Goal: Find specific page/section: Find specific page/section

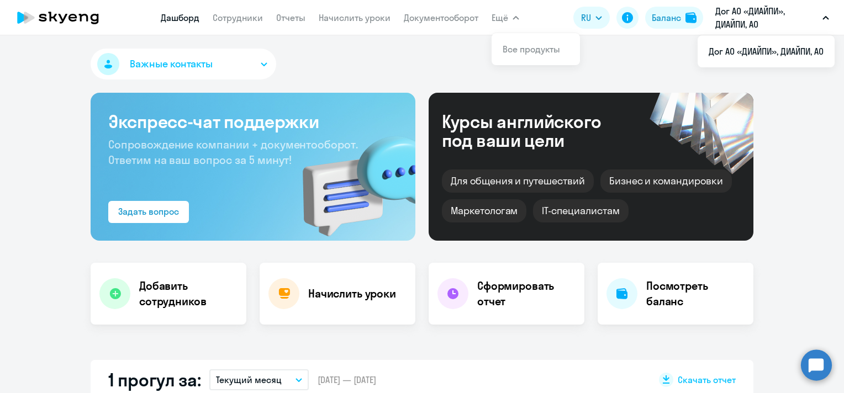
select select "30"
click at [228, 15] on link "Сотрудники" at bounding box center [238, 17] width 50 height 11
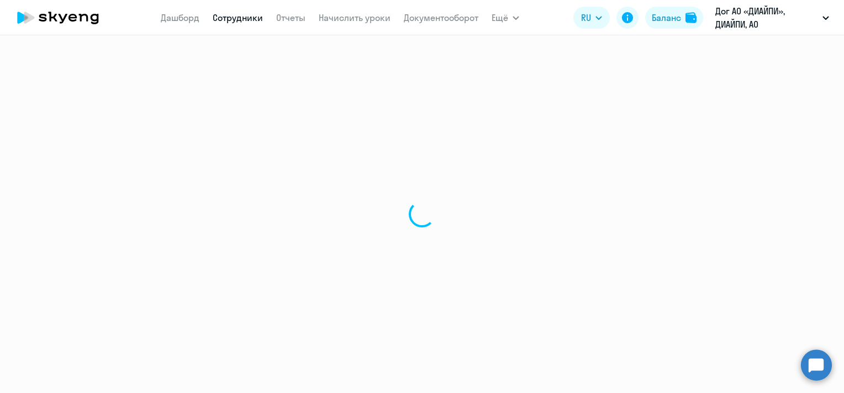
select select "30"
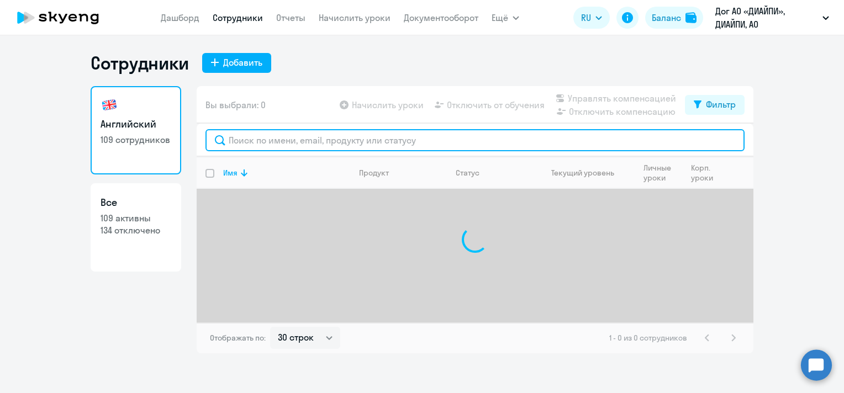
click at [351, 141] on input "text" at bounding box center [474, 140] width 539 height 22
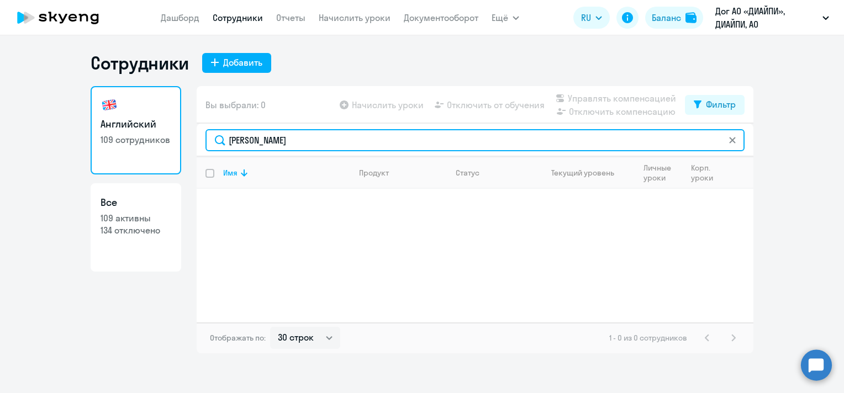
drag, startPoint x: 269, startPoint y: 137, endPoint x: 205, endPoint y: 142, distance: 63.7
click at [205, 142] on input "[PERSON_NAME]" at bounding box center [474, 140] width 539 height 22
paste input "[PERSON_NAME][EMAIL_ADDRESS][DOMAIN_NAME]"
type input "[PERSON_NAME][EMAIL_ADDRESS][DOMAIN_NAME]"
